Goal: Find specific page/section: Find specific page/section

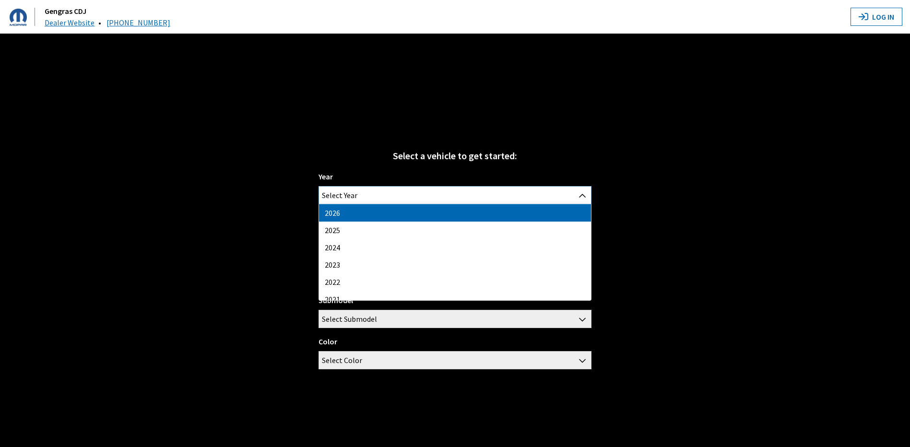
click at [366, 200] on span "Select Year" at bounding box center [455, 195] width 272 height 17
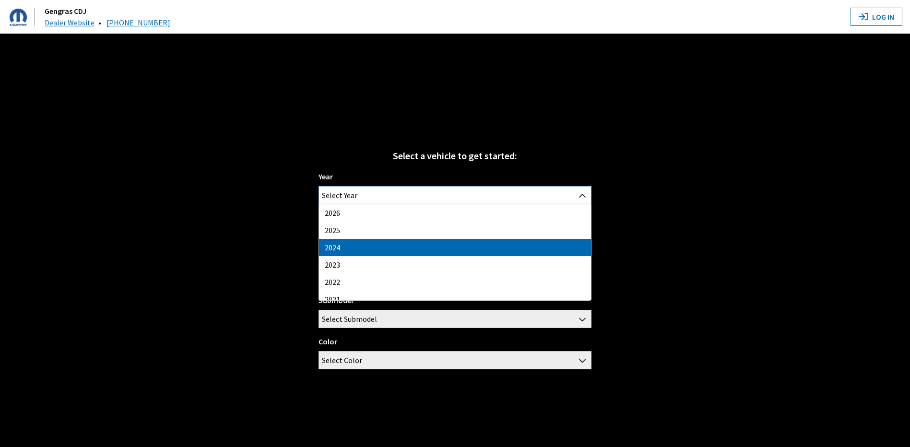
select select "42"
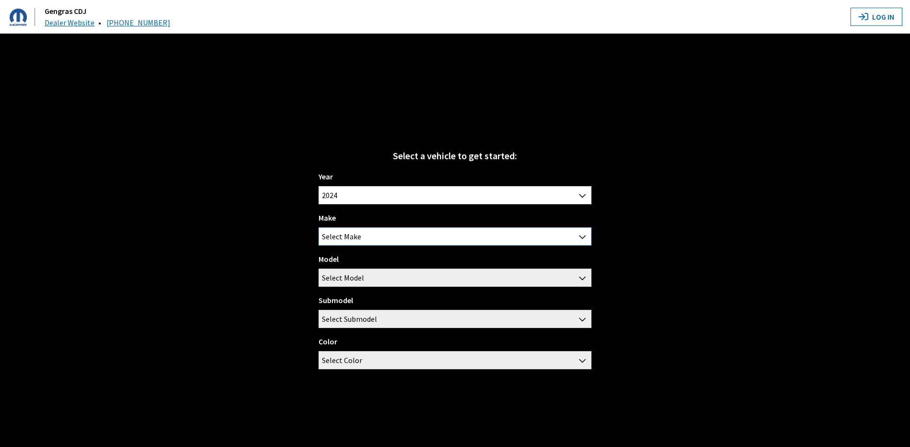
click at [349, 233] on span "Select Make" at bounding box center [341, 236] width 39 height 17
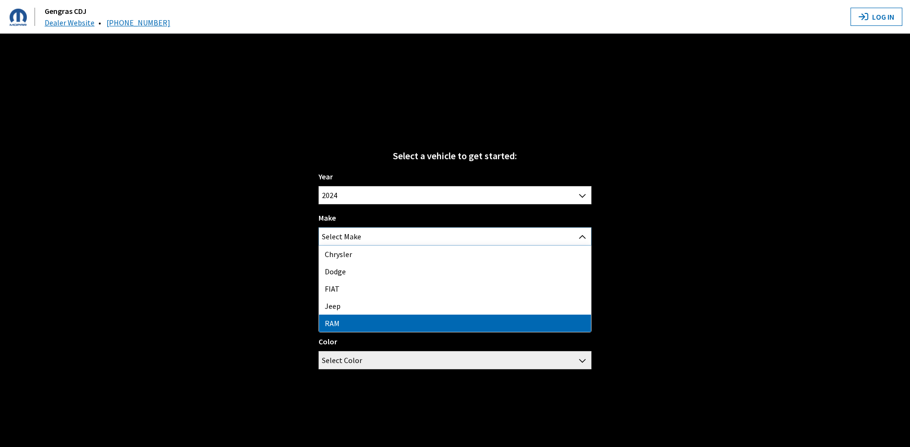
select select "34"
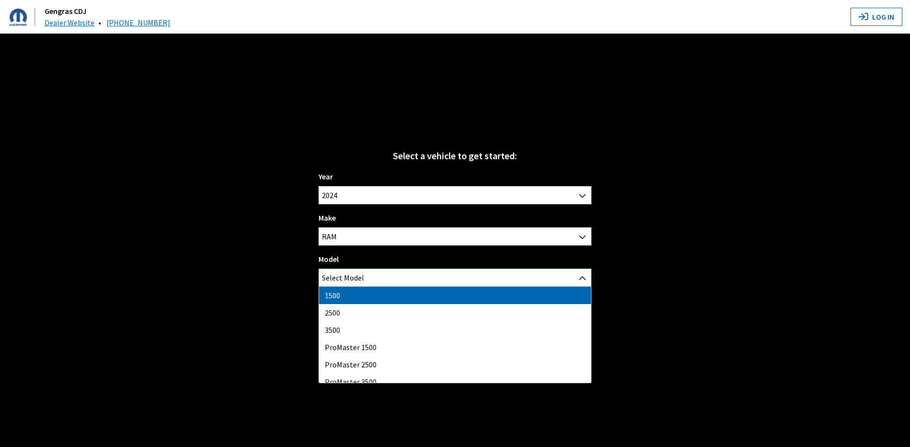
click at [371, 282] on span "Select Model" at bounding box center [455, 277] width 272 height 17
select select "1113"
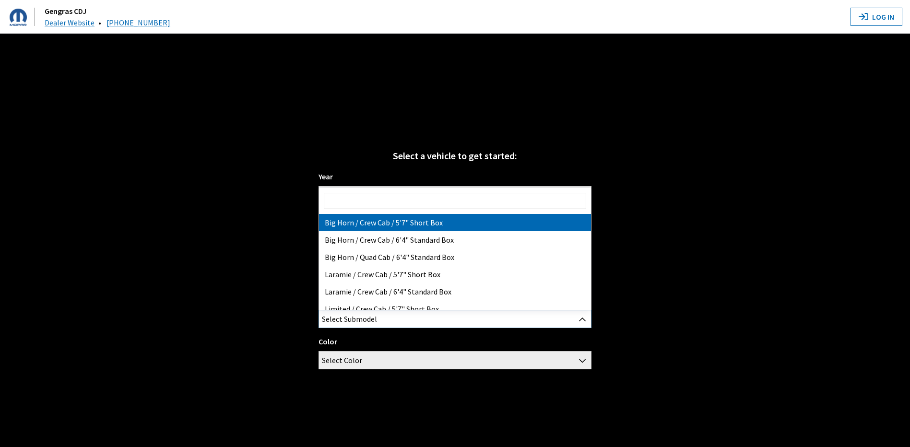
click at [376, 319] on span "Select Submodel" at bounding box center [349, 318] width 55 height 17
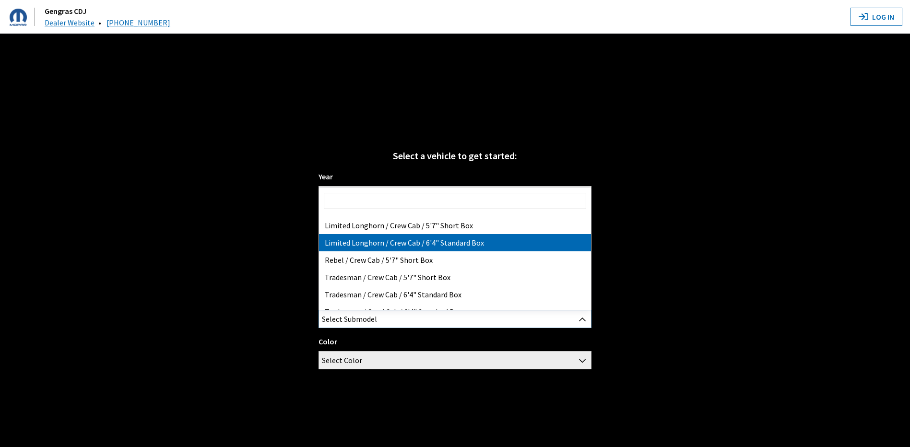
scroll to position [144, 0]
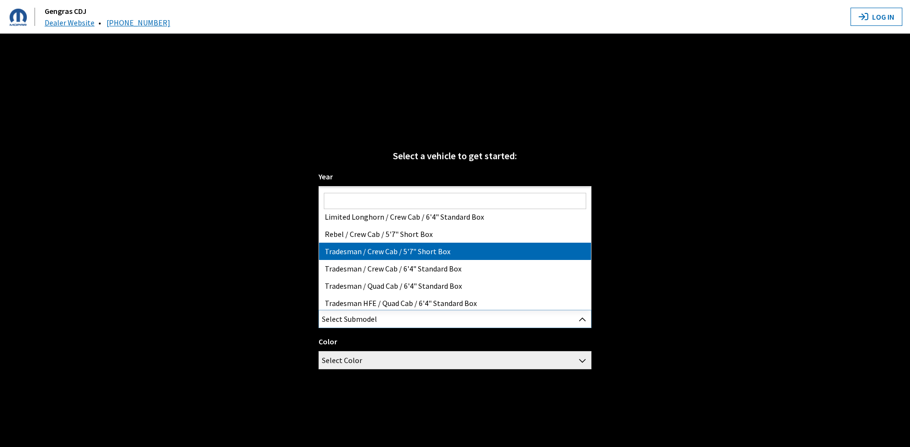
select select "3020"
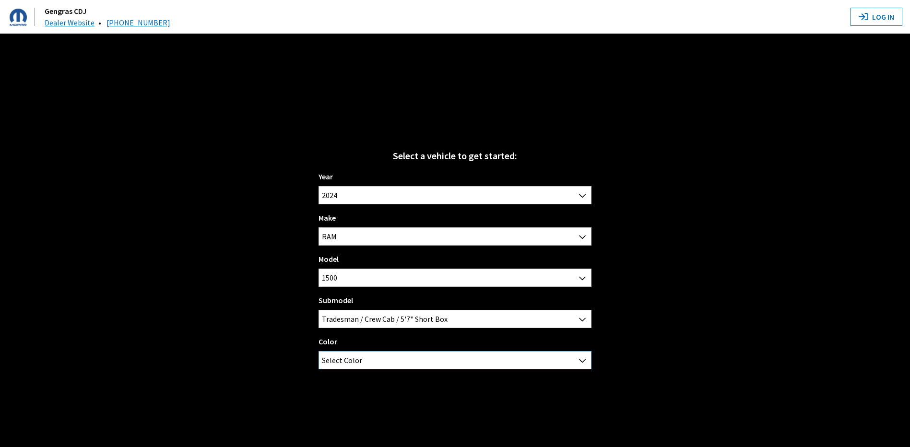
click at [400, 357] on span "Select Color" at bounding box center [455, 360] width 272 height 17
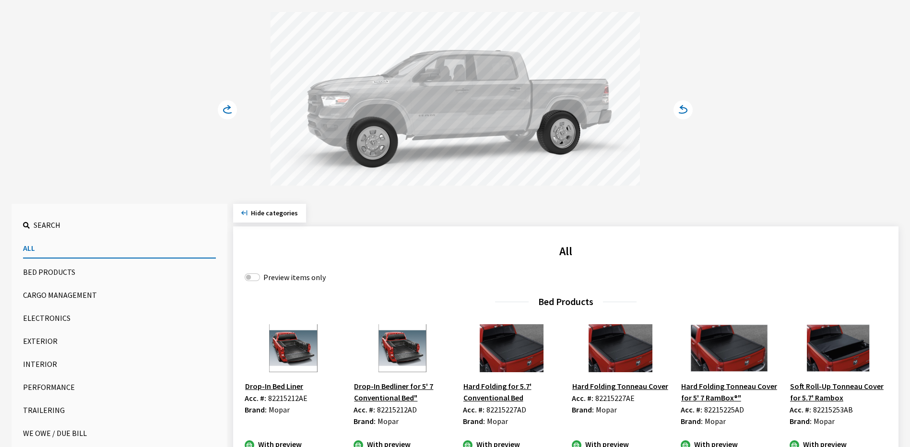
scroll to position [0, 0]
